Goal: Task Accomplishment & Management: Complete application form

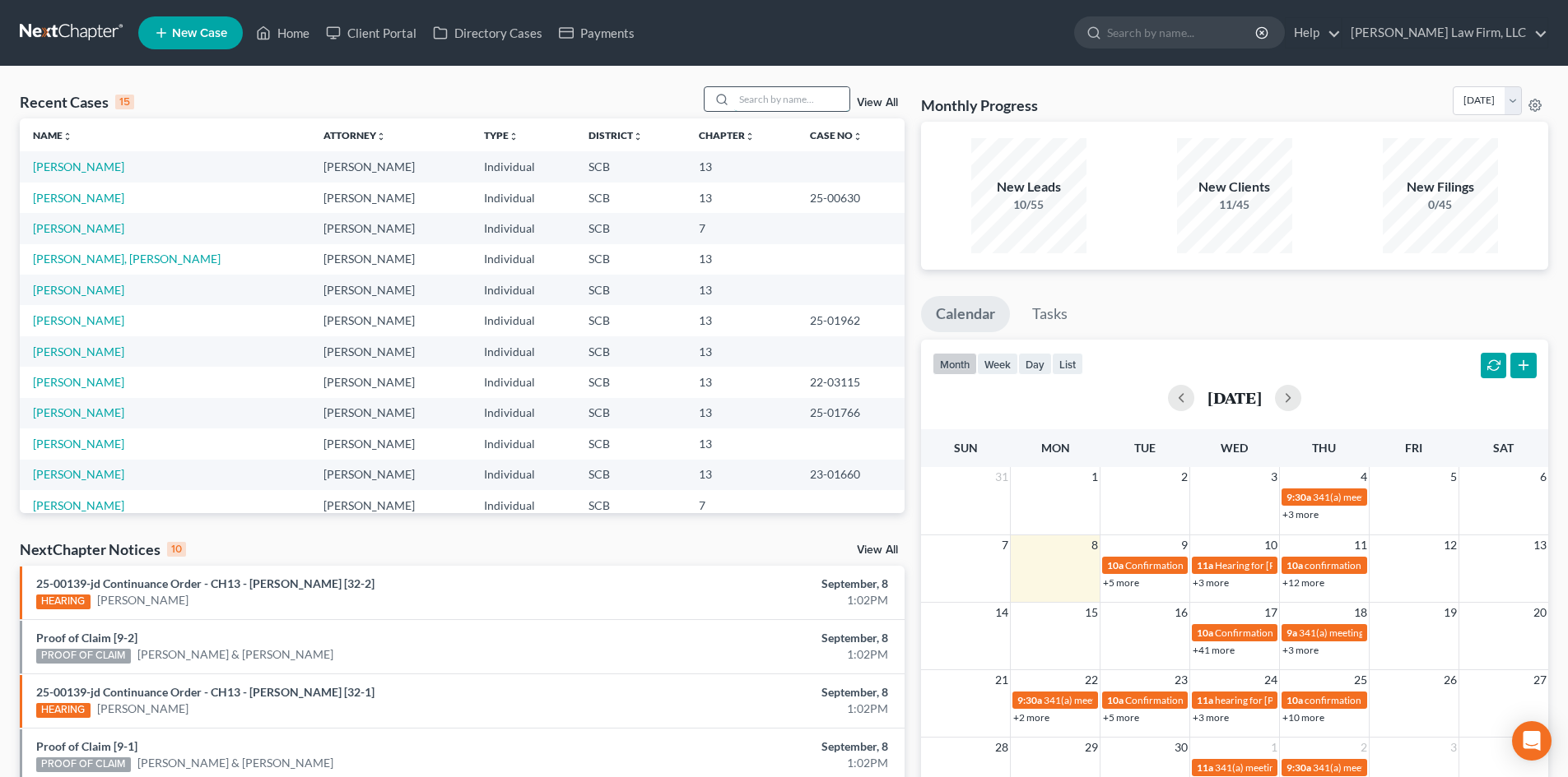
click at [772, 107] on input "search" at bounding box center [791, 99] width 115 height 24
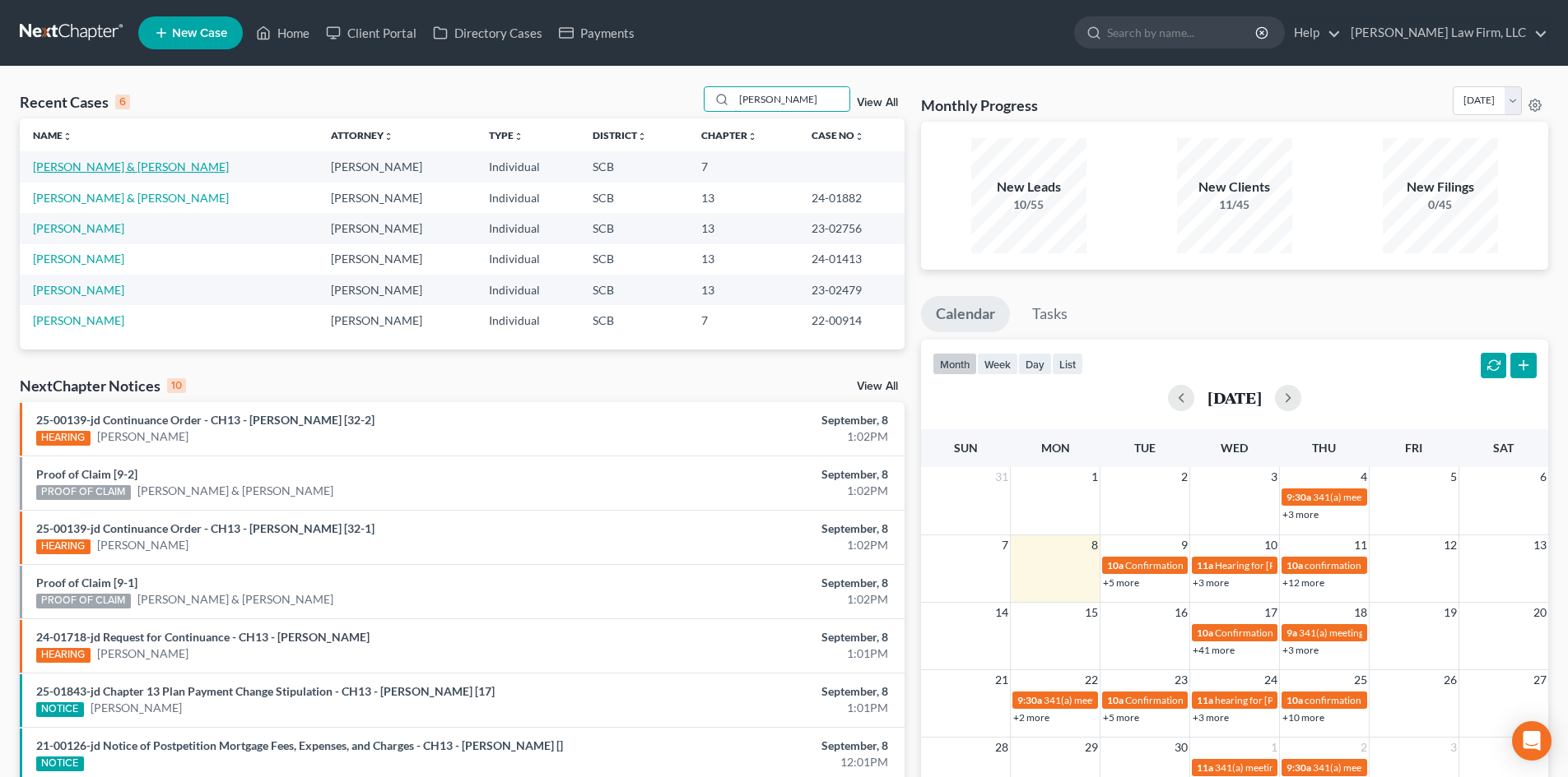
type input "[PERSON_NAME]"
click at [163, 168] on link "[PERSON_NAME] & [PERSON_NAME]" at bounding box center [131, 167] width 196 height 14
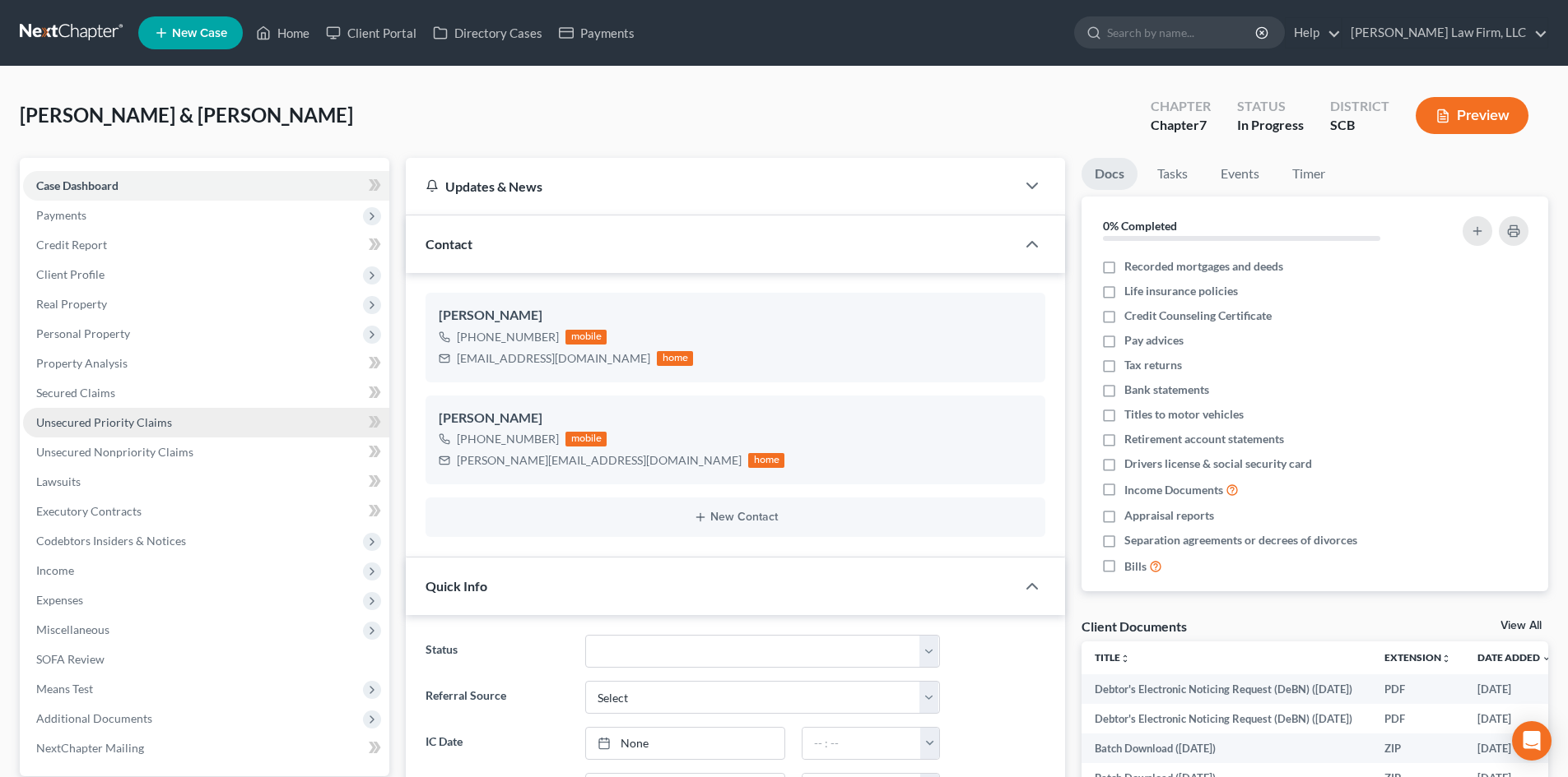
select select "0"
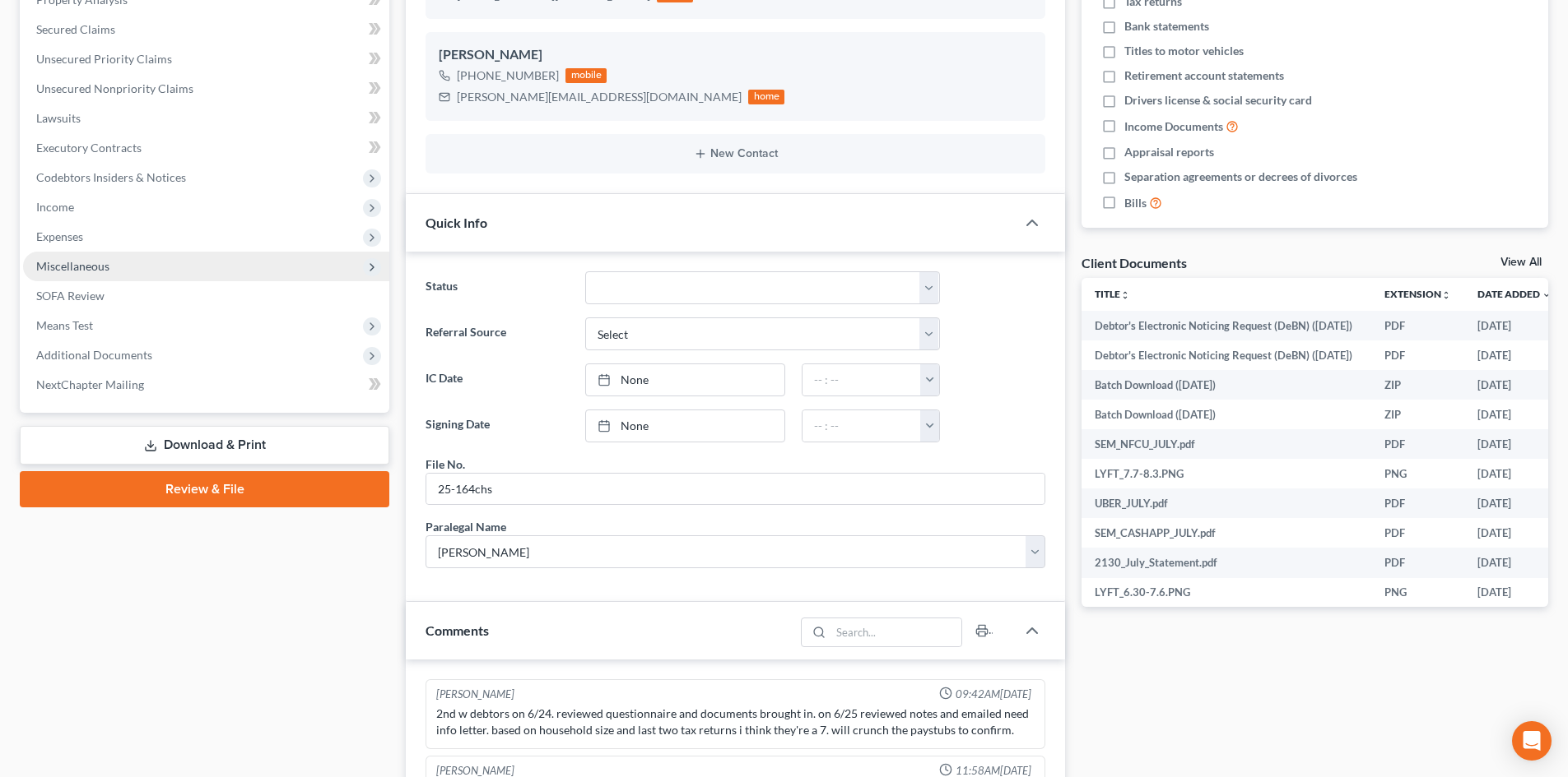
scroll to position [329, 0]
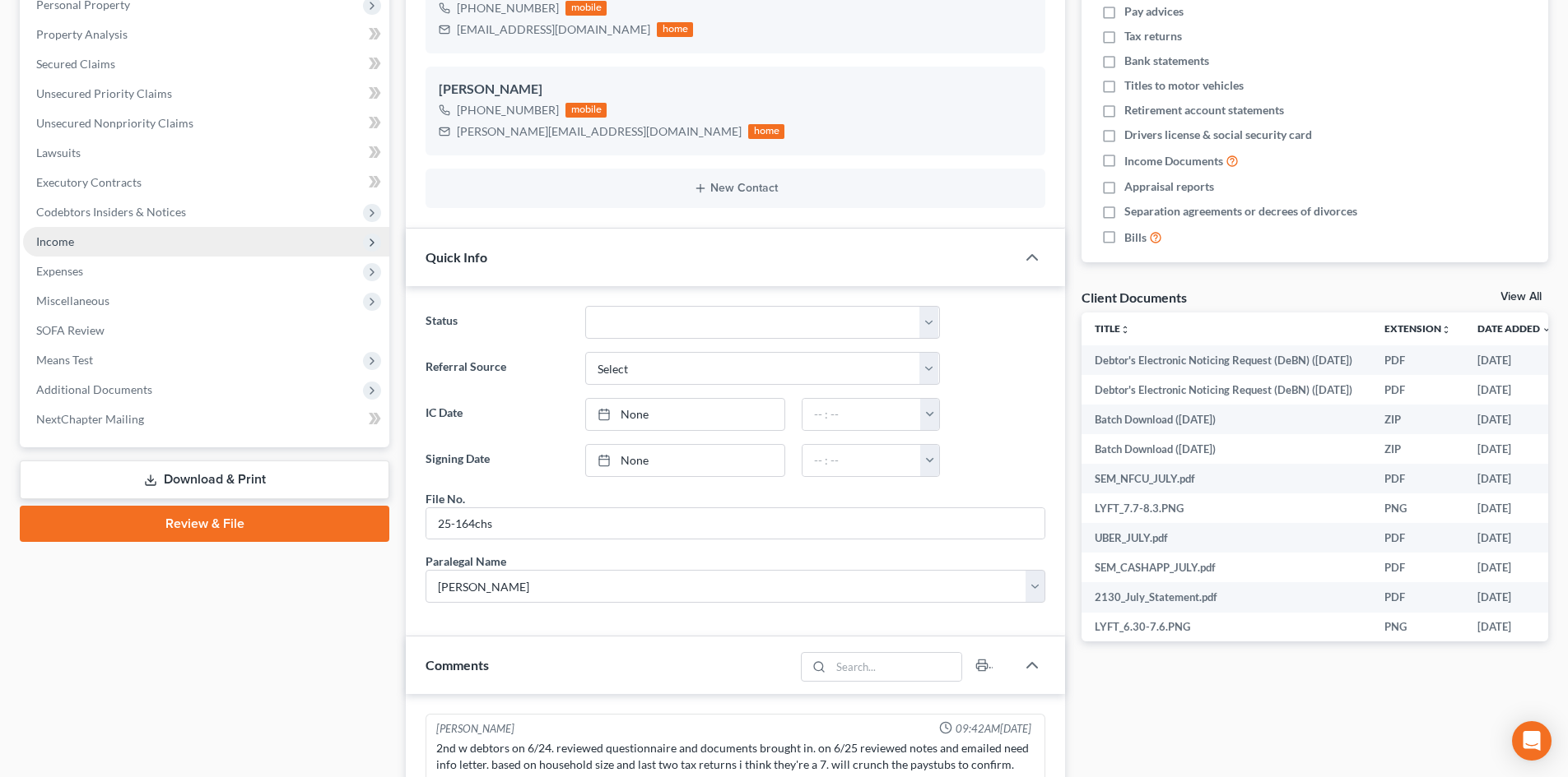
click at [73, 245] on span "Income" at bounding box center [54, 242] width 38 height 14
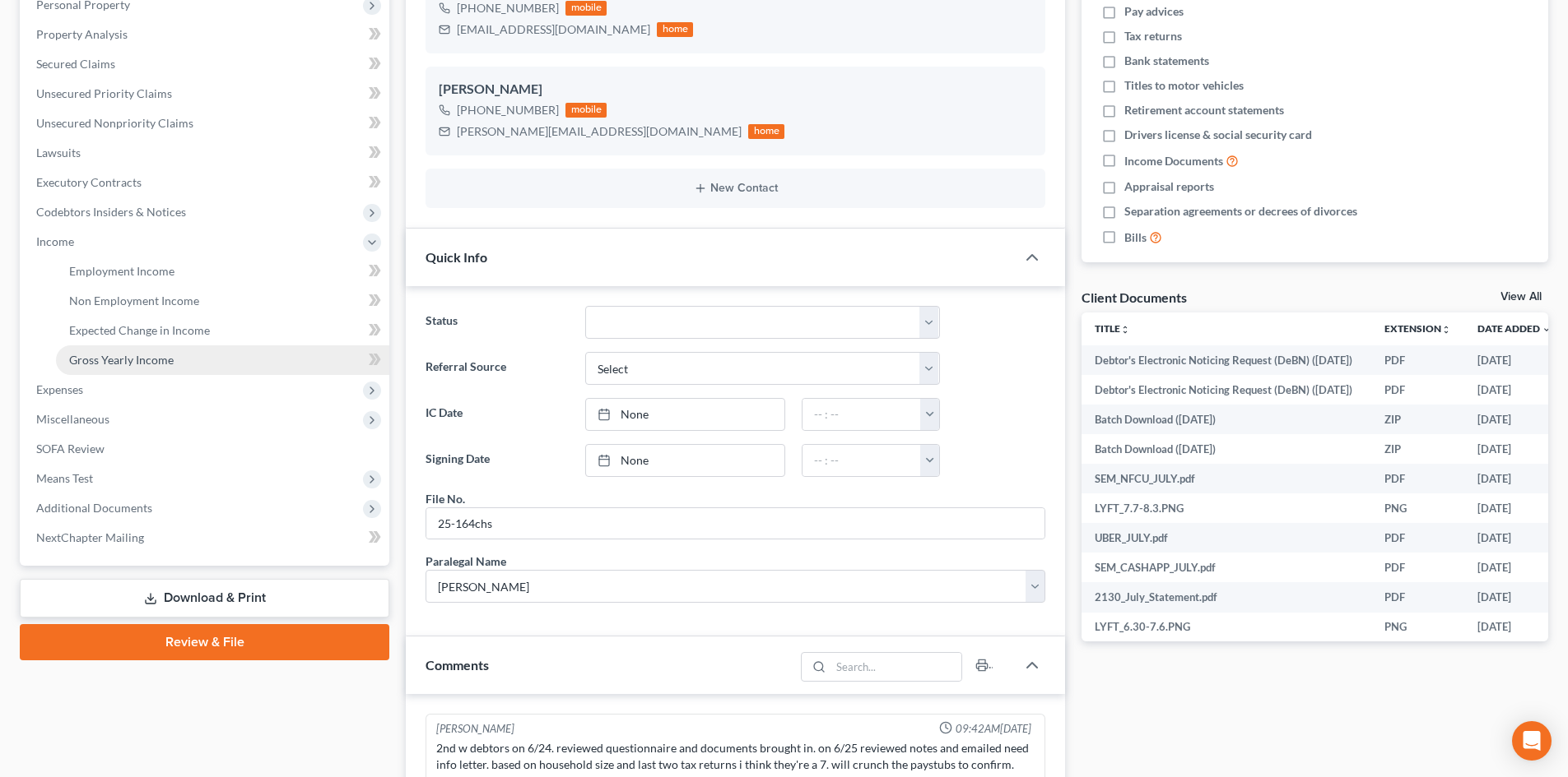
click at [123, 350] on link "Gross Yearly Income" at bounding box center [223, 361] width 334 height 30
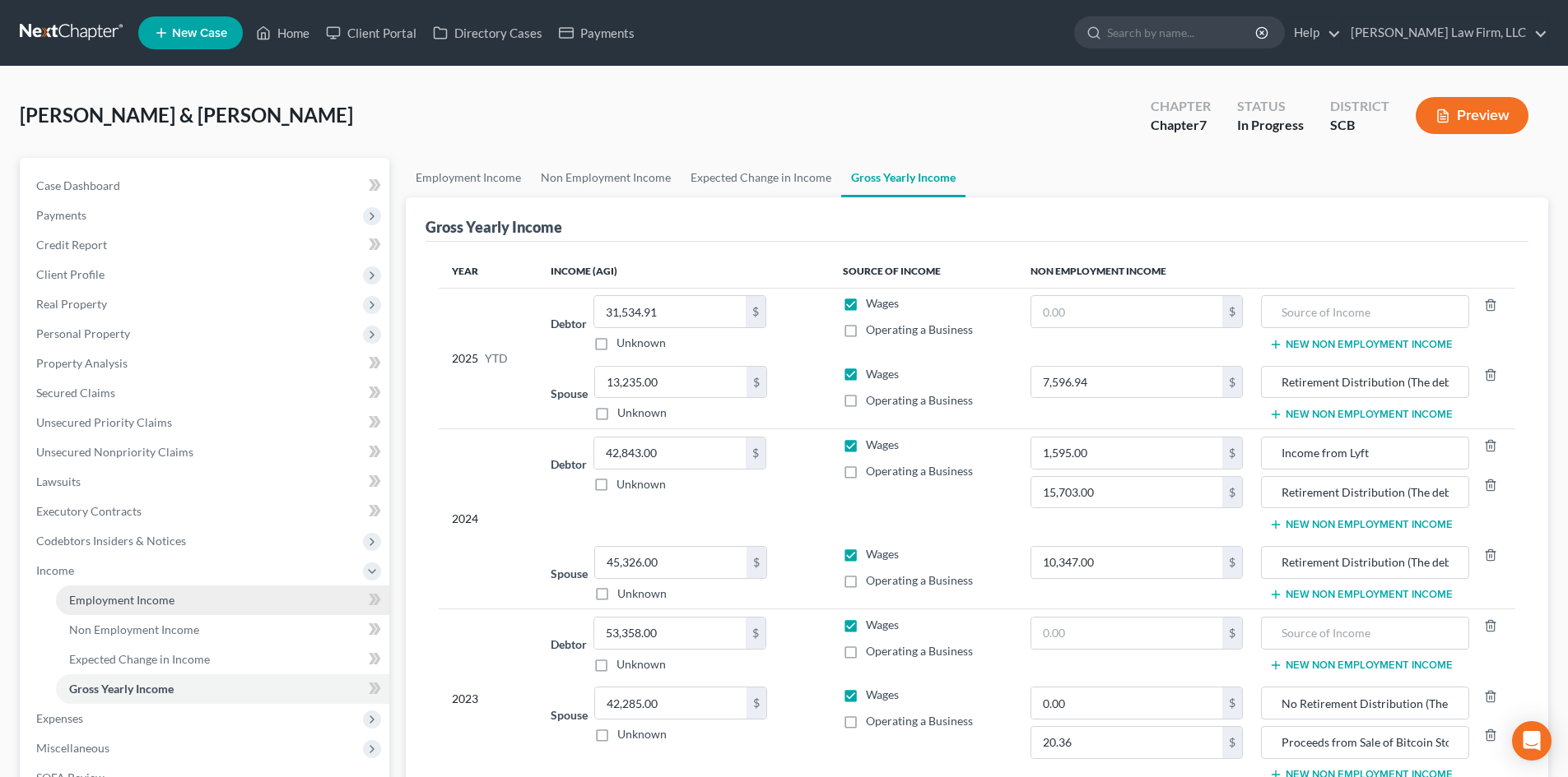
click at [129, 608] on link "Employment Income" at bounding box center [223, 601] width 334 height 30
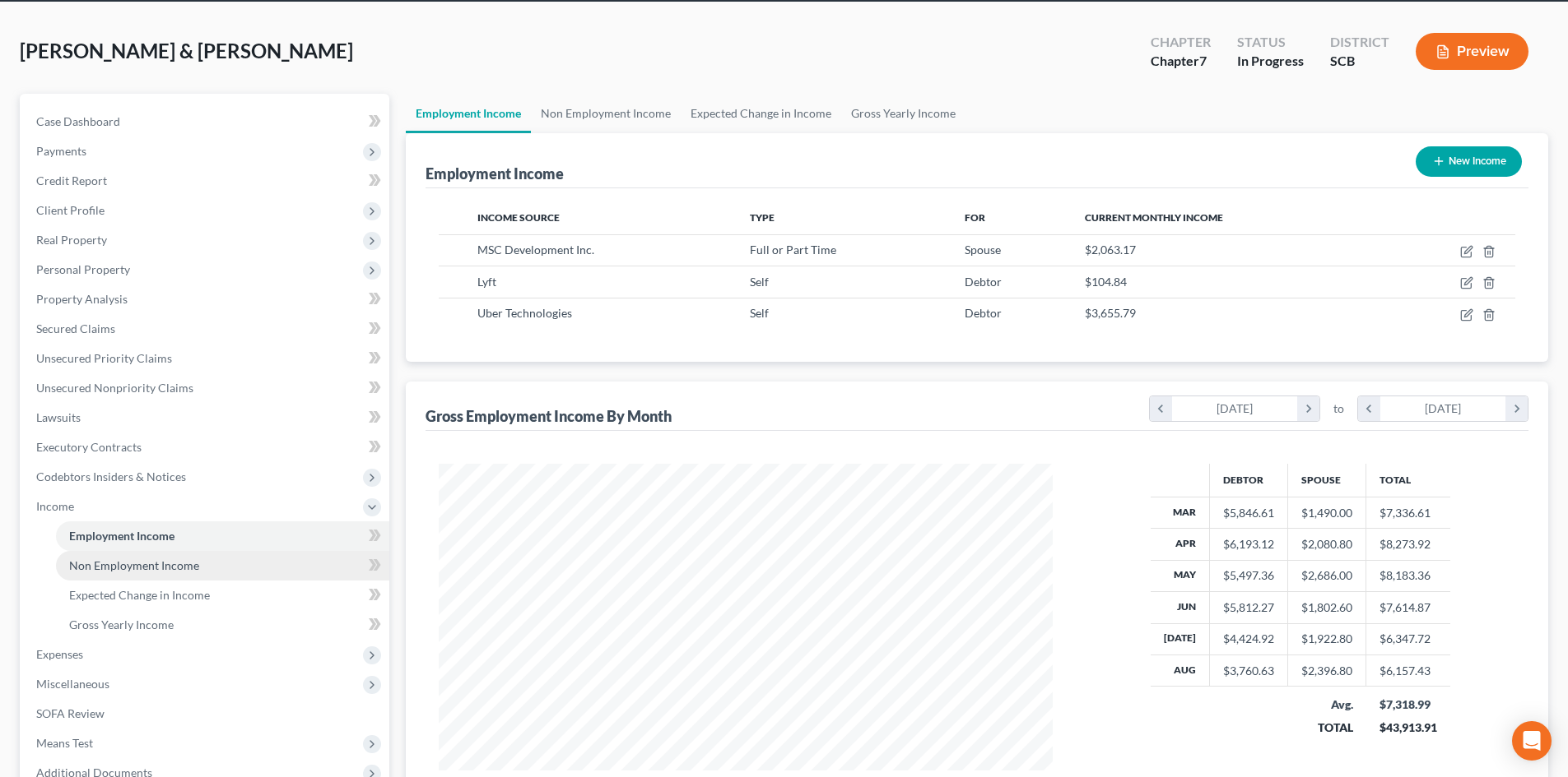
scroll to position [82, 0]
